Goal: Check status: Check status

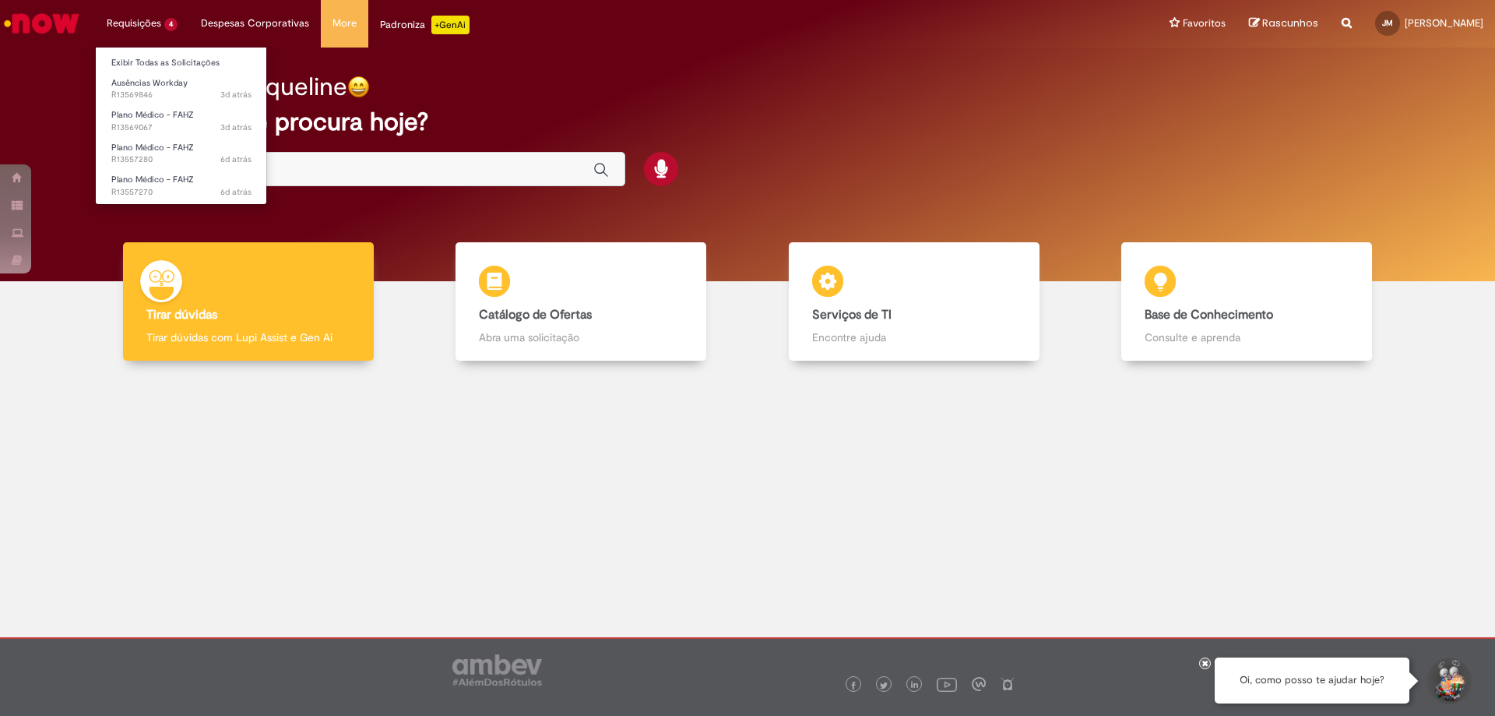
click at [119, 18] on li "Requisições 4 Exibir Todas as Solicitações Ausências Workday 3d atrás 3 dias at…" at bounding box center [142, 23] width 94 height 47
click at [171, 181] on span "Plano Médico - FAHZ" at bounding box center [152, 180] width 83 height 12
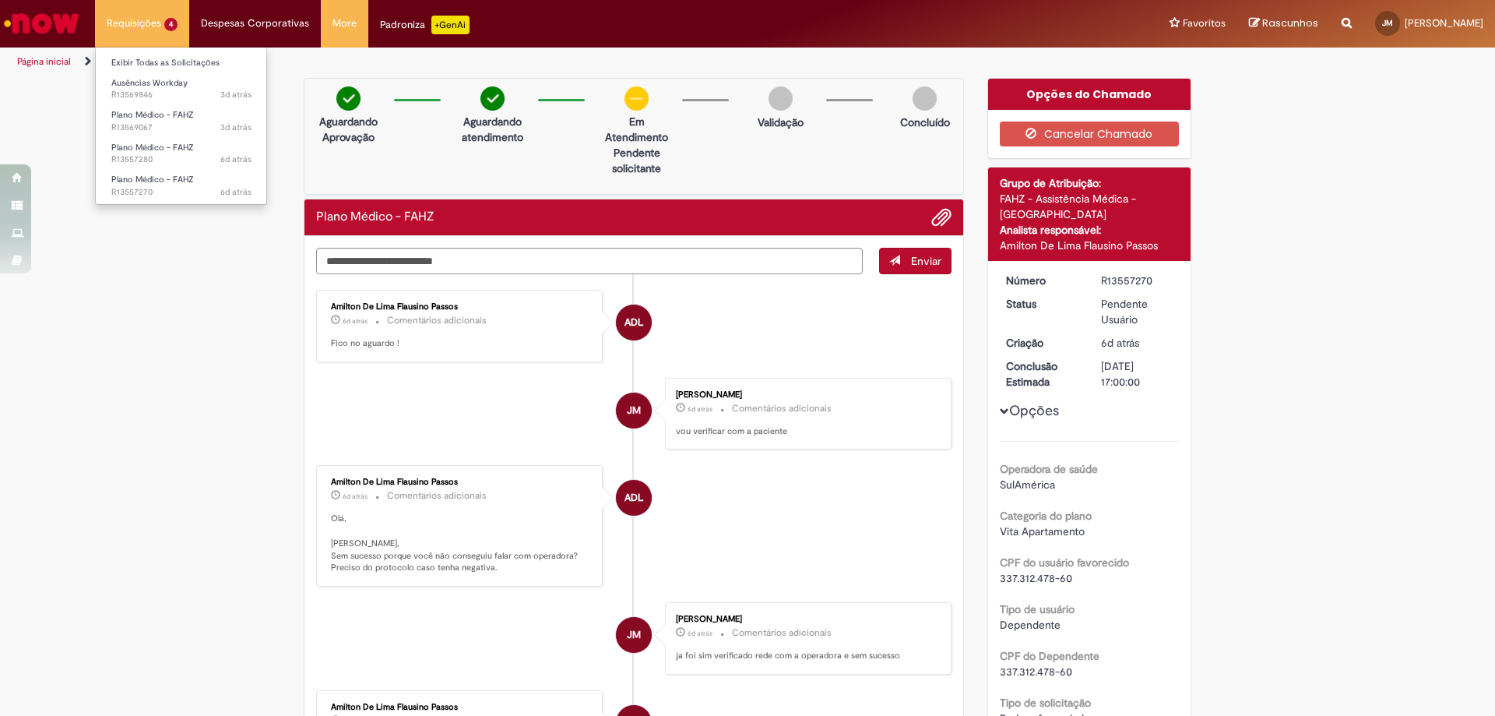
click at [170, 30] on li "Requisições 4 Exibir Todas as Solicitações Ausências Workday 3d atrás 3 dias at…" at bounding box center [142, 23] width 94 height 47
click at [174, 160] on span "6d atrás 6 dias atrás R13557280" at bounding box center [181, 159] width 140 height 12
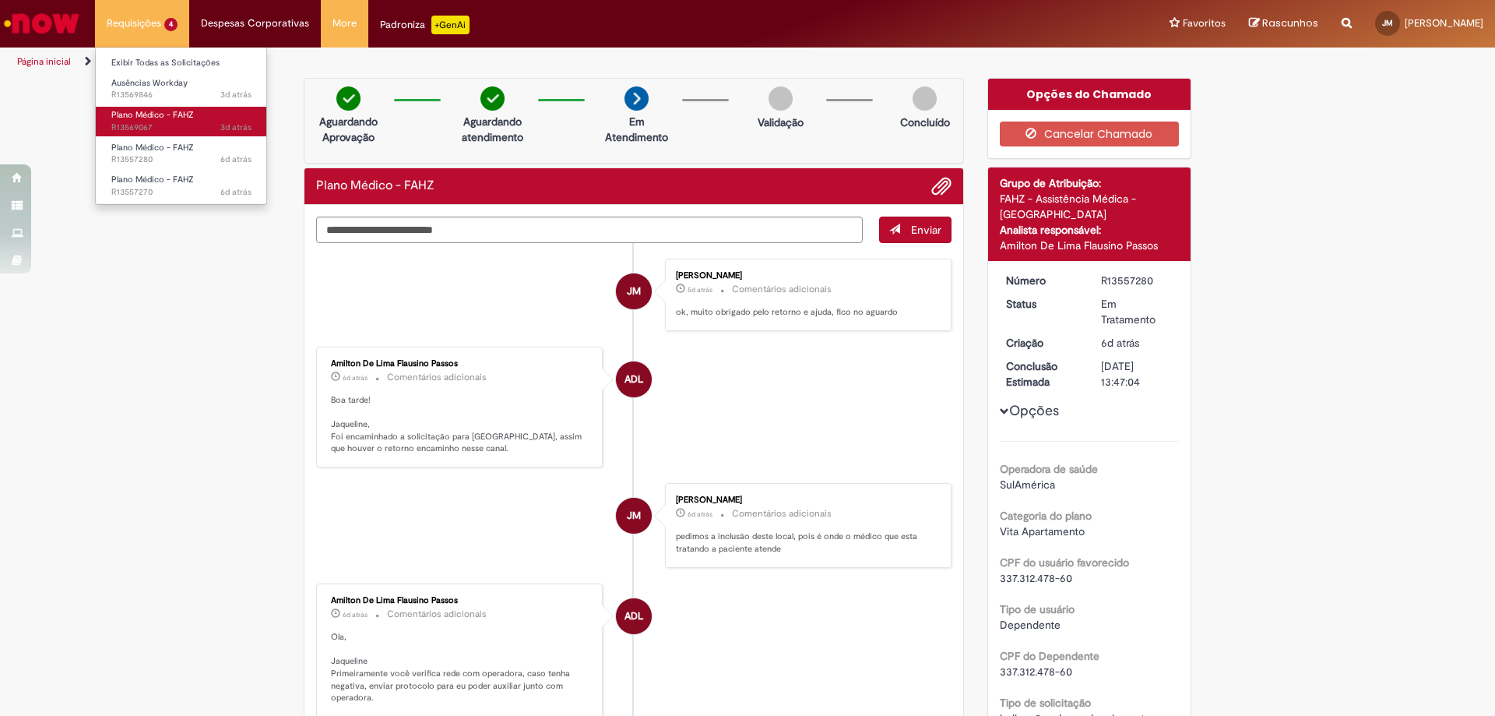
click at [178, 120] on span "Plano Médico - FAHZ" at bounding box center [152, 115] width 83 height 12
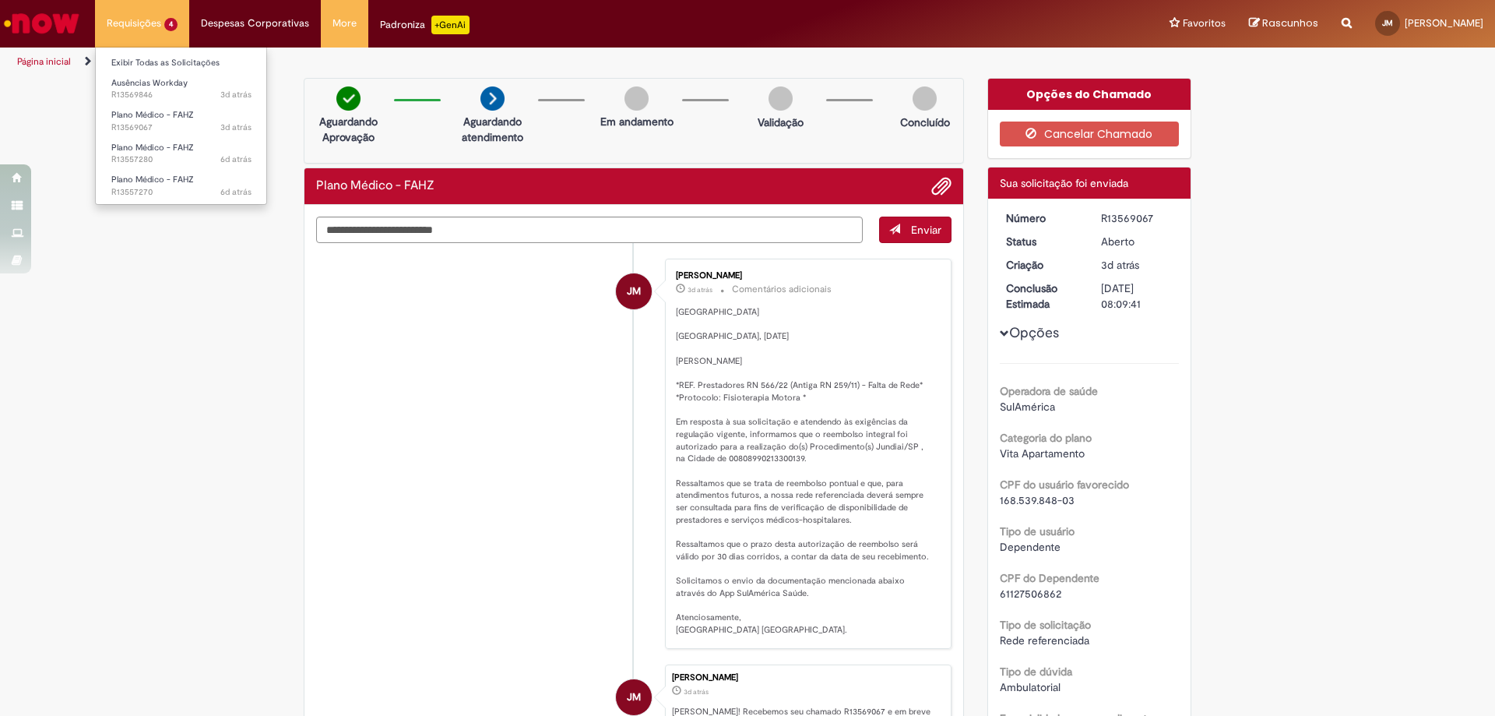
click at [183, 37] on li "Requisições 4 Exibir Todas as Solicitações Ausências Workday 3d atrás 3 dias at…" at bounding box center [142, 23] width 94 height 47
click at [181, 86] on span "Ausências Workday" at bounding box center [149, 83] width 76 height 12
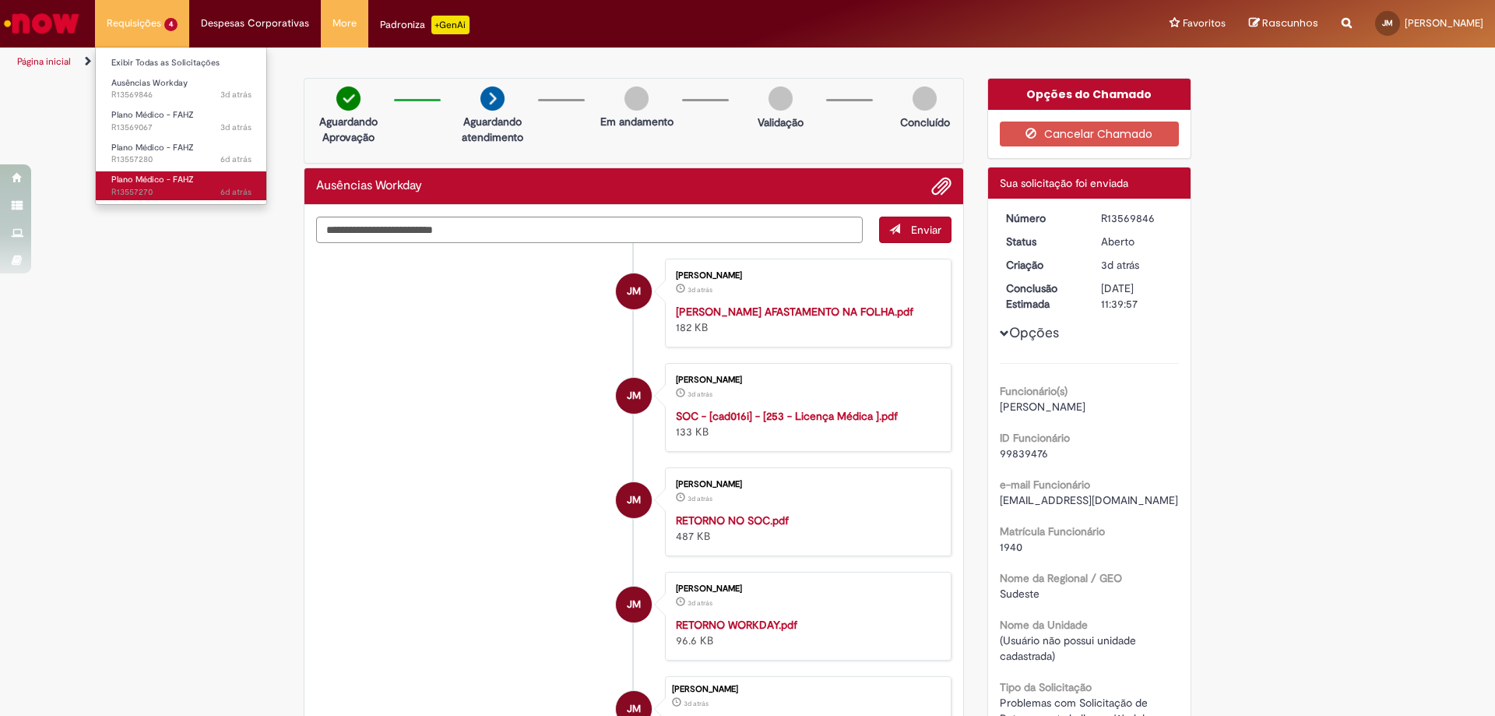
click at [178, 191] on span "6d atrás 6 dias atrás R13557270" at bounding box center [181, 192] width 140 height 12
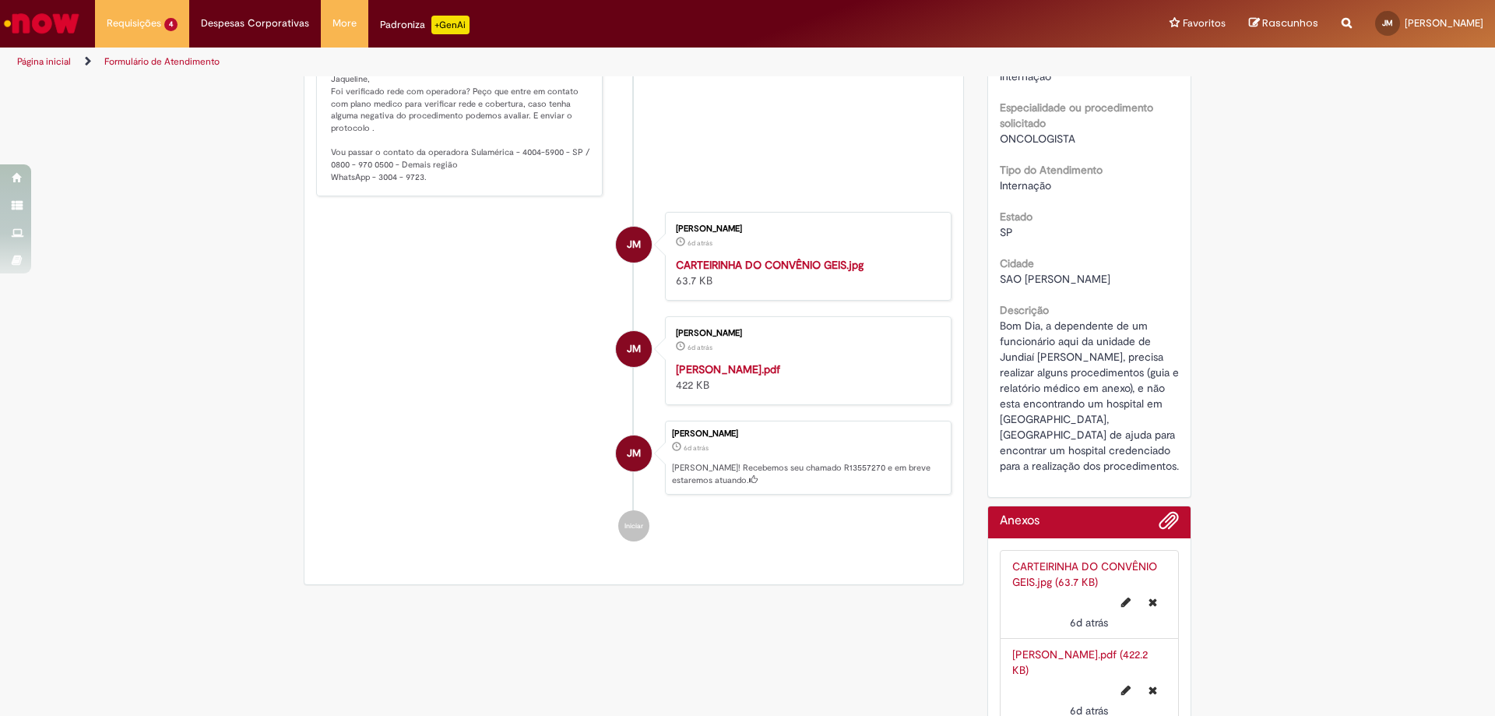
scroll to position [844, 0]
